Goal: Transaction & Acquisition: Purchase product/service

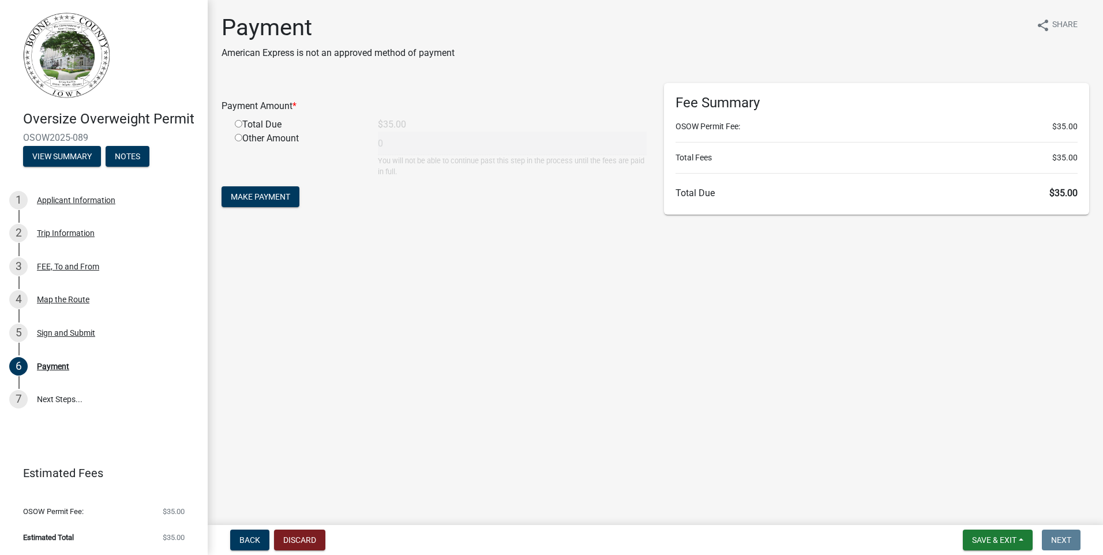
click at [239, 124] on input "radio" at bounding box center [238, 123] width 7 height 7
radio input "true"
type input "35"
click at [256, 205] on button "Make Payment" at bounding box center [260, 196] width 78 height 21
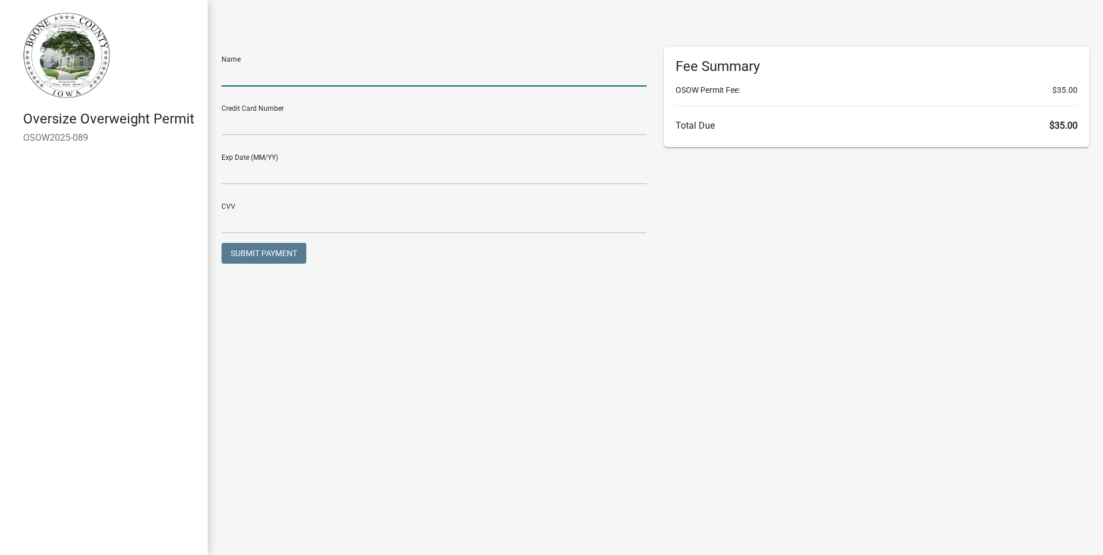
click at [239, 84] on input "text" at bounding box center [433, 75] width 425 height 24
type input "[PERSON_NAME]"
type input "09/27"
type input "465"
click at [250, 123] on input "text" at bounding box center [433, 124] width 425 height 24
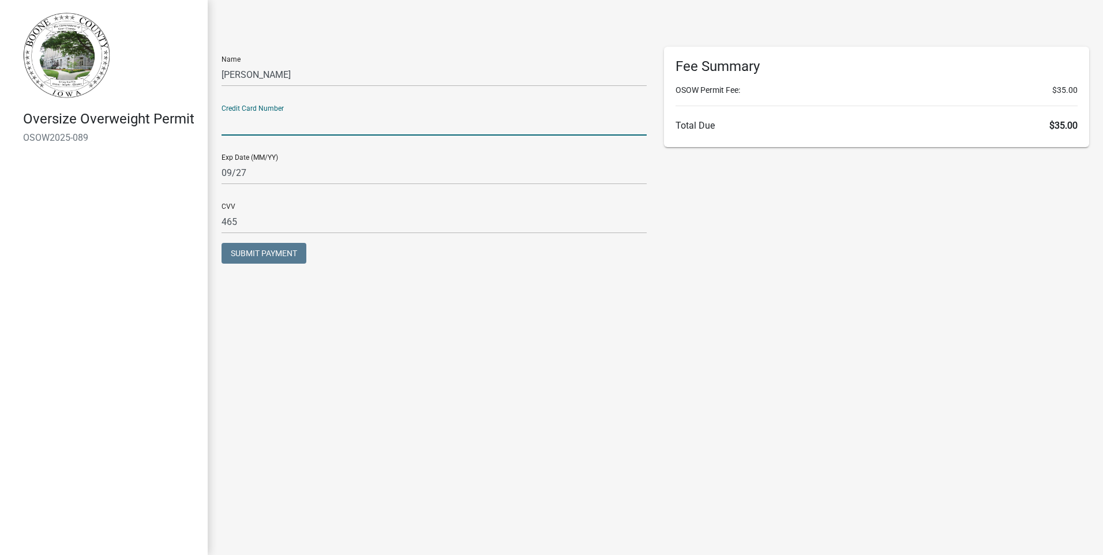
type input "[CREDIT_CARD_NUMBER]"
click at [245, 256] on span "Submit Payment" at bounding box center [264, 253] width 66 height 9
